Goal: Transaction & Acquisition: Purchase product/service

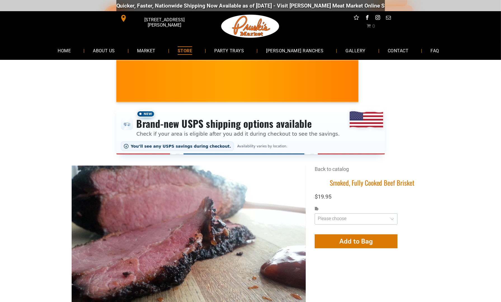
click at [370, 221] on select "**********" at bounding box center [355, 218] width 83 height 11
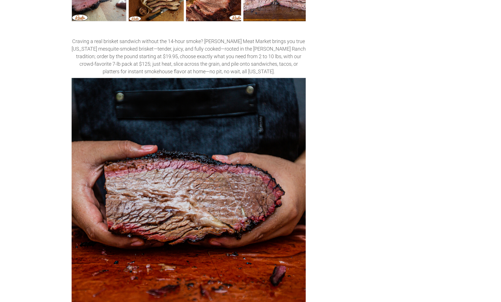
scroll to position [168, 0]
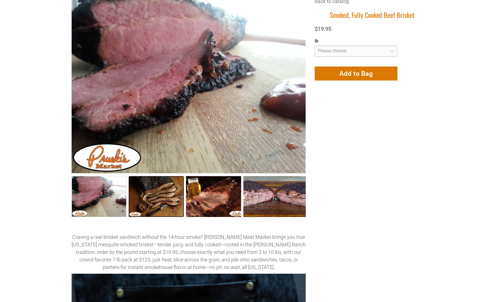
click at [148, 190] on link "Smoked, Fully Cooked Beef Brisket 1" at bounding box center [156, 196] width 55 height 41
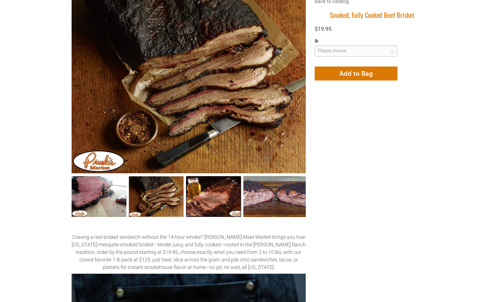
click at [216, 200] on link "Smoked, Fully Cooked Beef Brisket 2" at bounding box center [213, 196] width 55 height 41
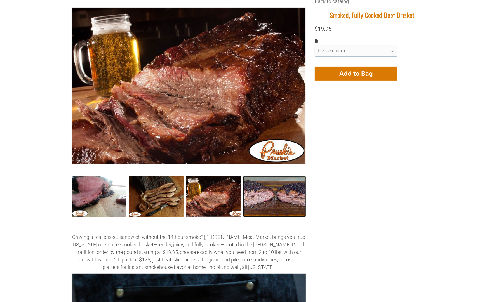
click at [261, 204] on link "Smoked, Fully Cooked Beef Brisket 3" at bounding box center [274, 196] width 62 height 41
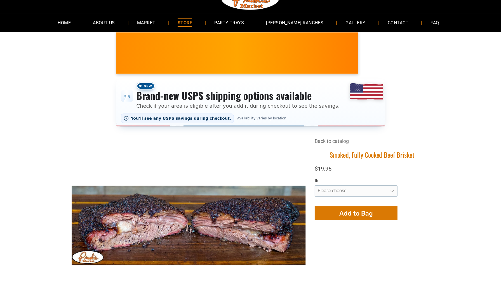
scroll to position [0, 0]
